Goal: Task Accomplishment & Management: Use online tool/utility

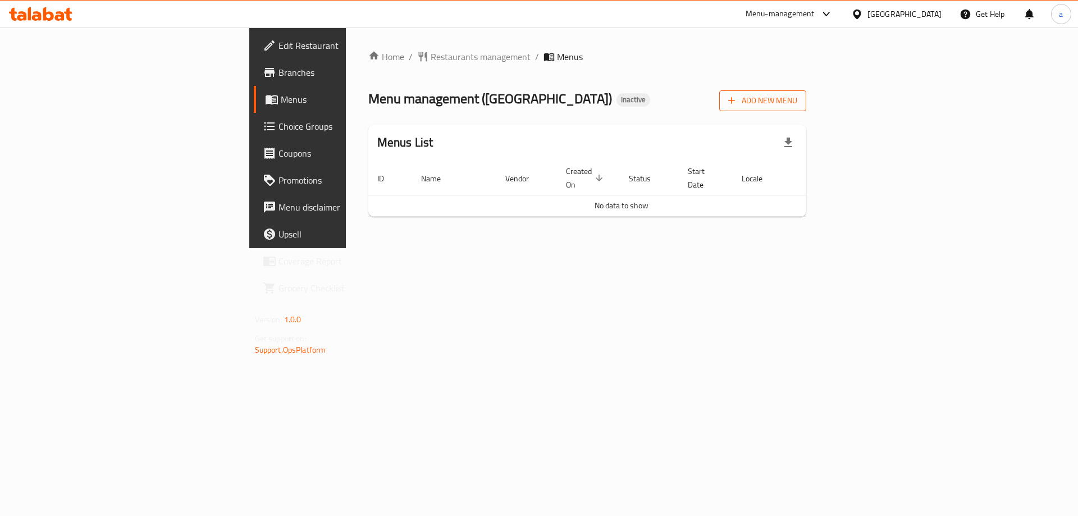
click at [798, 102] on span "Add New Menu" at bounding box center [763, 101] width 69 height 14
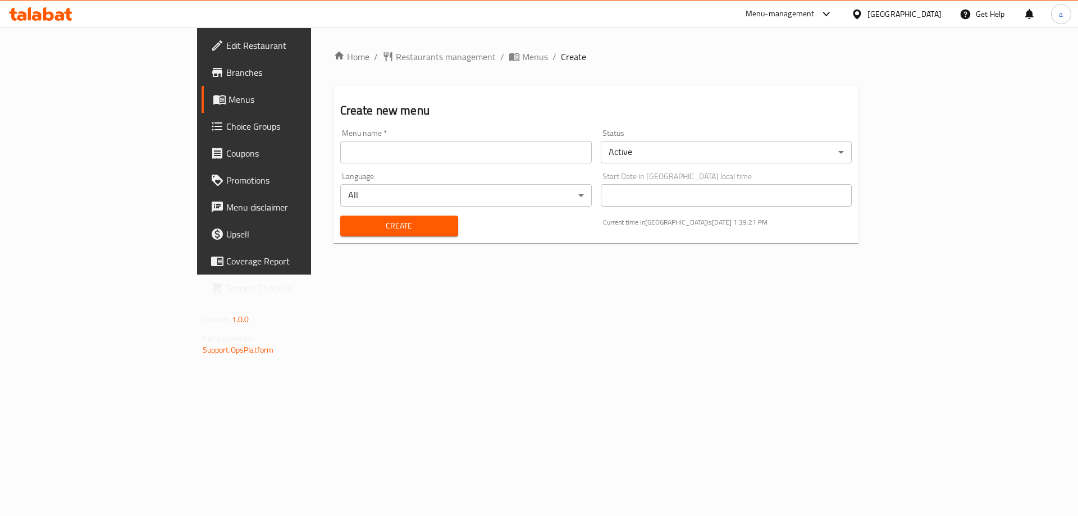
click at [381, 157] on input "text" at bounding box center [466, 152] width 252 height 22
type input "29/9"
click at [377, 227] on span "Create" at bounding box center [399, 226] width 100 height 14
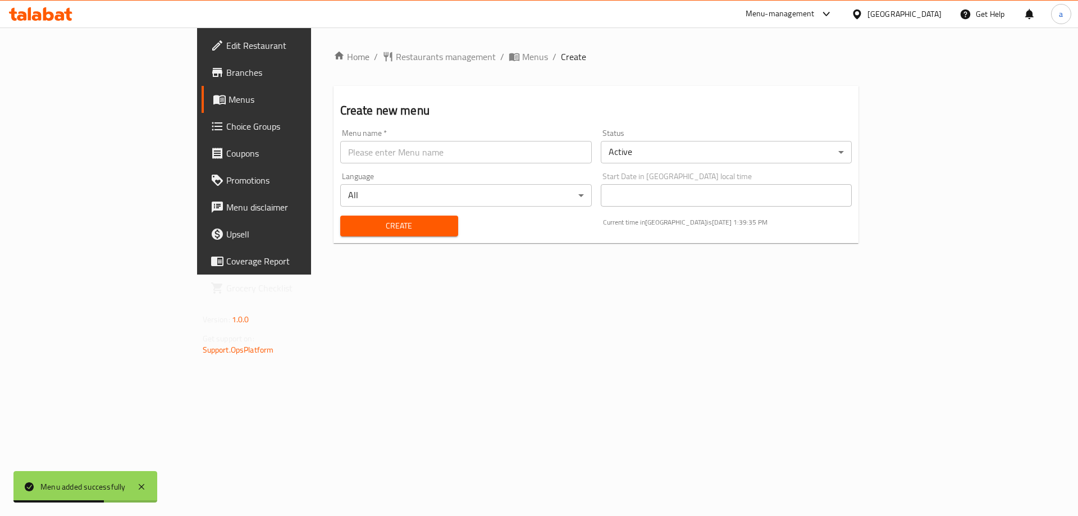
click at [229, 100] on span "Menus" at bounding box center [299, 99] width 140 height 13
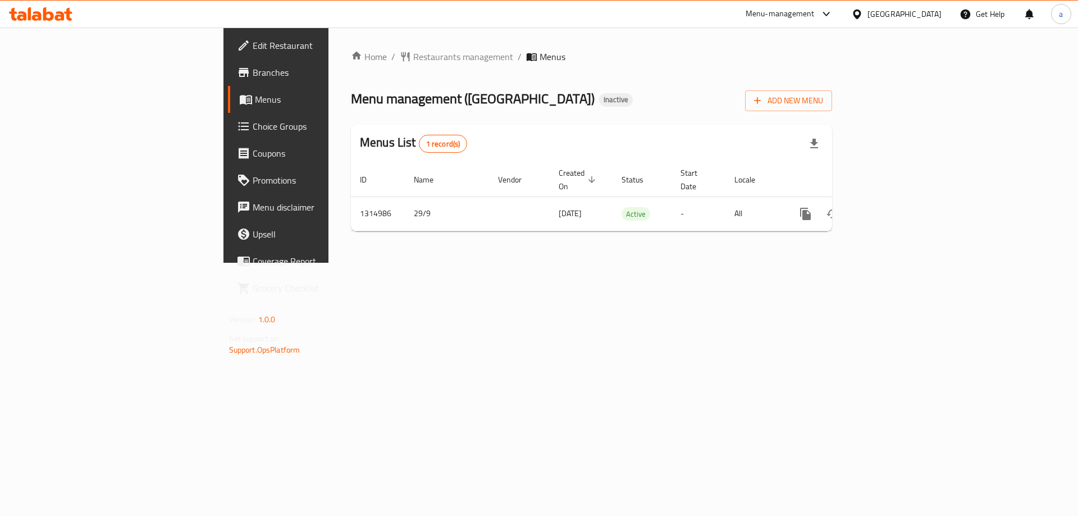
click at [253, 45] on span "Edit Restaurant" at bounding box center [324, 45] width 142 height 13
